Goal: Navigation & Orientation: Understand site structure

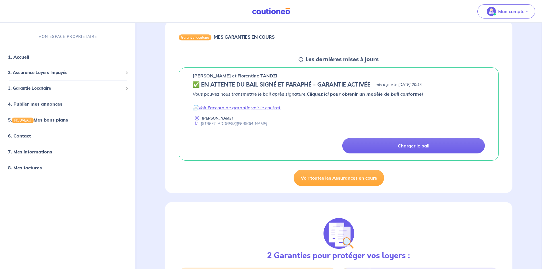
scroll to position [57, 0]
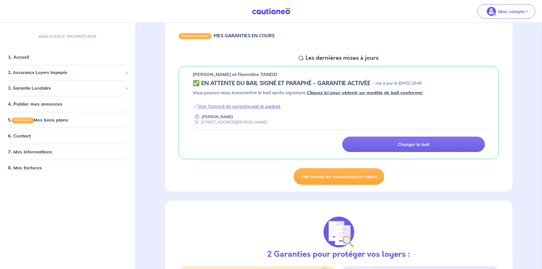
click at [276, 104] on link "voir le contrat" at bounding box center [265, 106] width 29 height 6
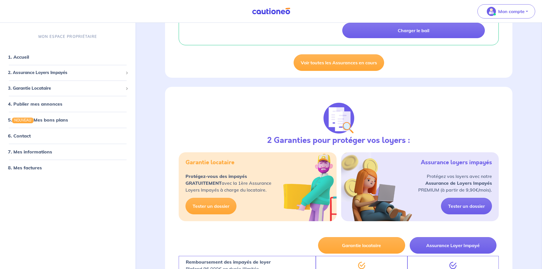
scroll to position [199, 0]
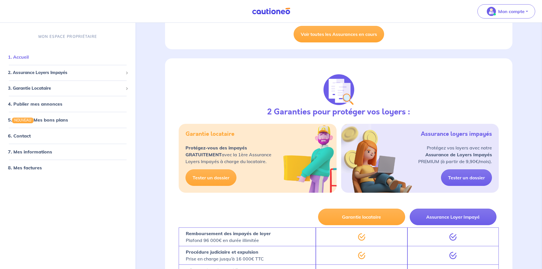
click at [22, 57] on link "1. Accueil" at bounding box center [18, 57] width 21 height 6
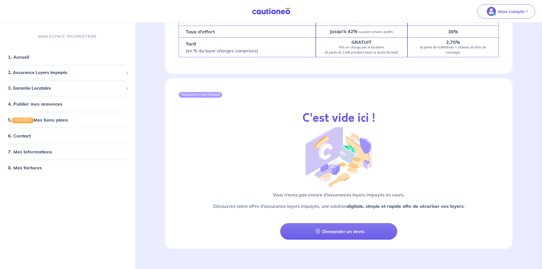
scroll to position [555, 0]
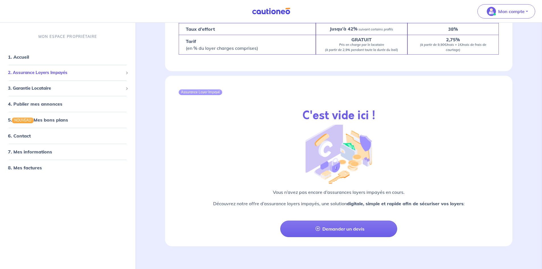
click at [70, 72] on span "2. Assurance Loyers Impayés" at bounding box center [65, 72] width 115 height 7
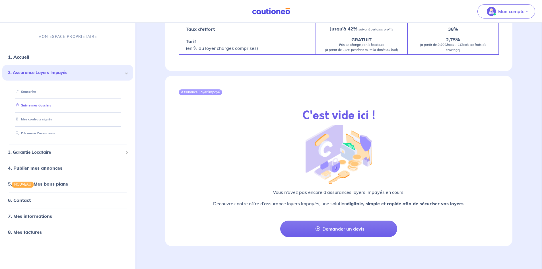
click at [51, 103] on link "Suivre mes dossiers" at bounding box center [32, 105] width 38 height 4
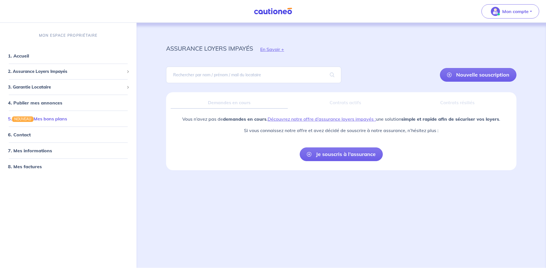
click at [64, 117] on link "5. NOUVEAU Mes bons plans" at bounding box center [37, 119] width 59 height 6
click at [30, 136] on link "6. Contact" at bounding box center [19, 135] width 22 height 6
click at [525, 12] on p "Mon compte" at bounding box center [515, 11] width 26 height 7
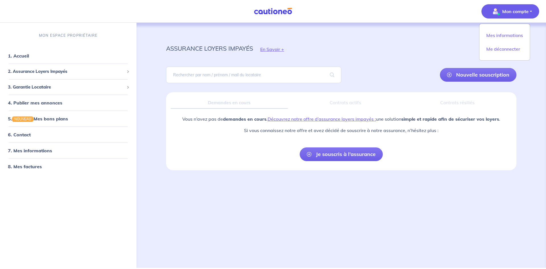
click at [452, 36] on div "assurance loyers impayés En Savoir +" at bounding box center [341, 49] width 378 height 26
